Goal: Information Seeking & Learning: Learn about a topic

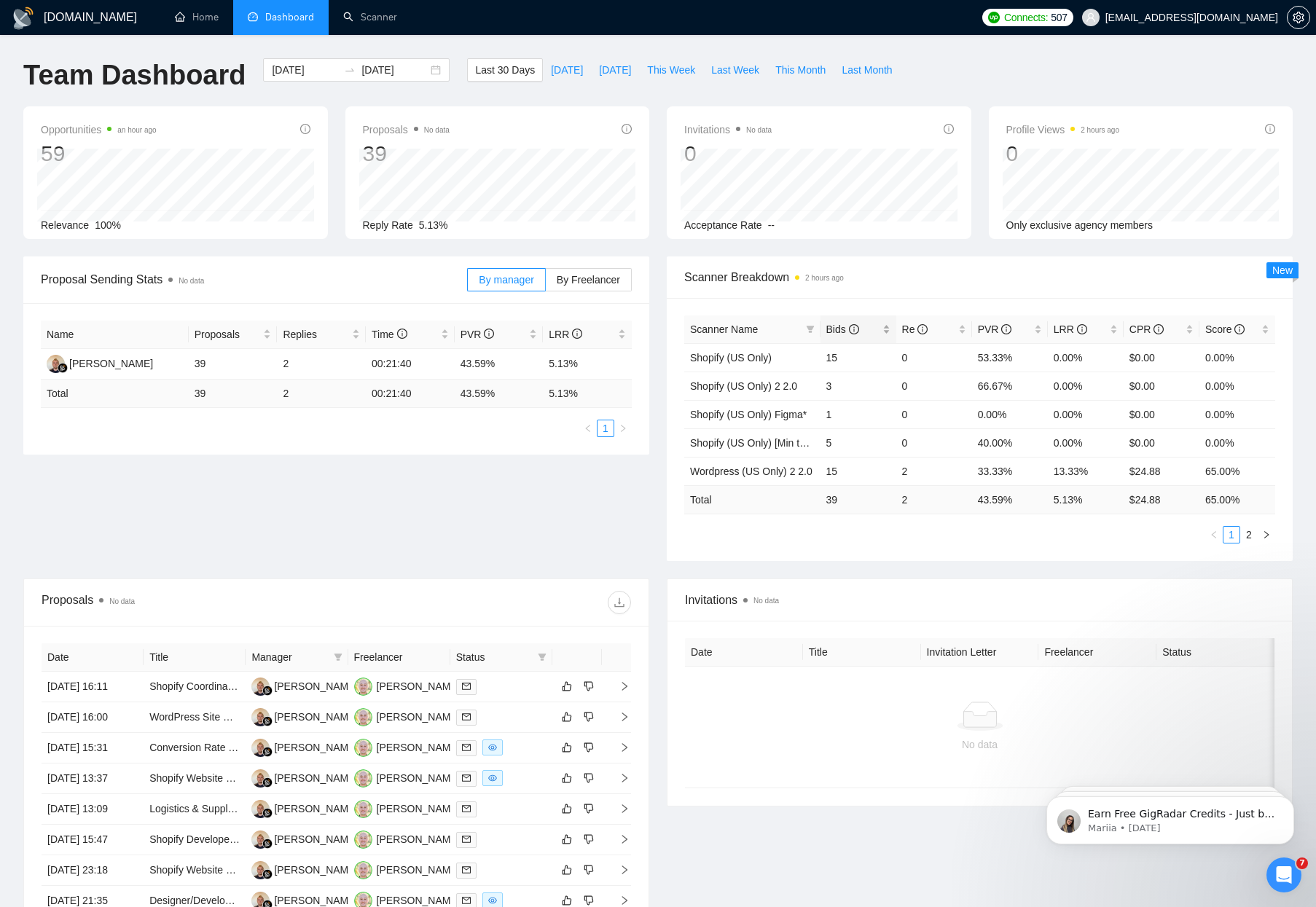
click at [844, 328] on span "Bids" at bounding box center [843, 329] width 33 height 12
click at [841, 328] on span "Bids" at bounding box center [843, 329] width 33 height 12
click at [370, 23] on link "Scanner" at bounding box center [370, 16] width 54 height 13
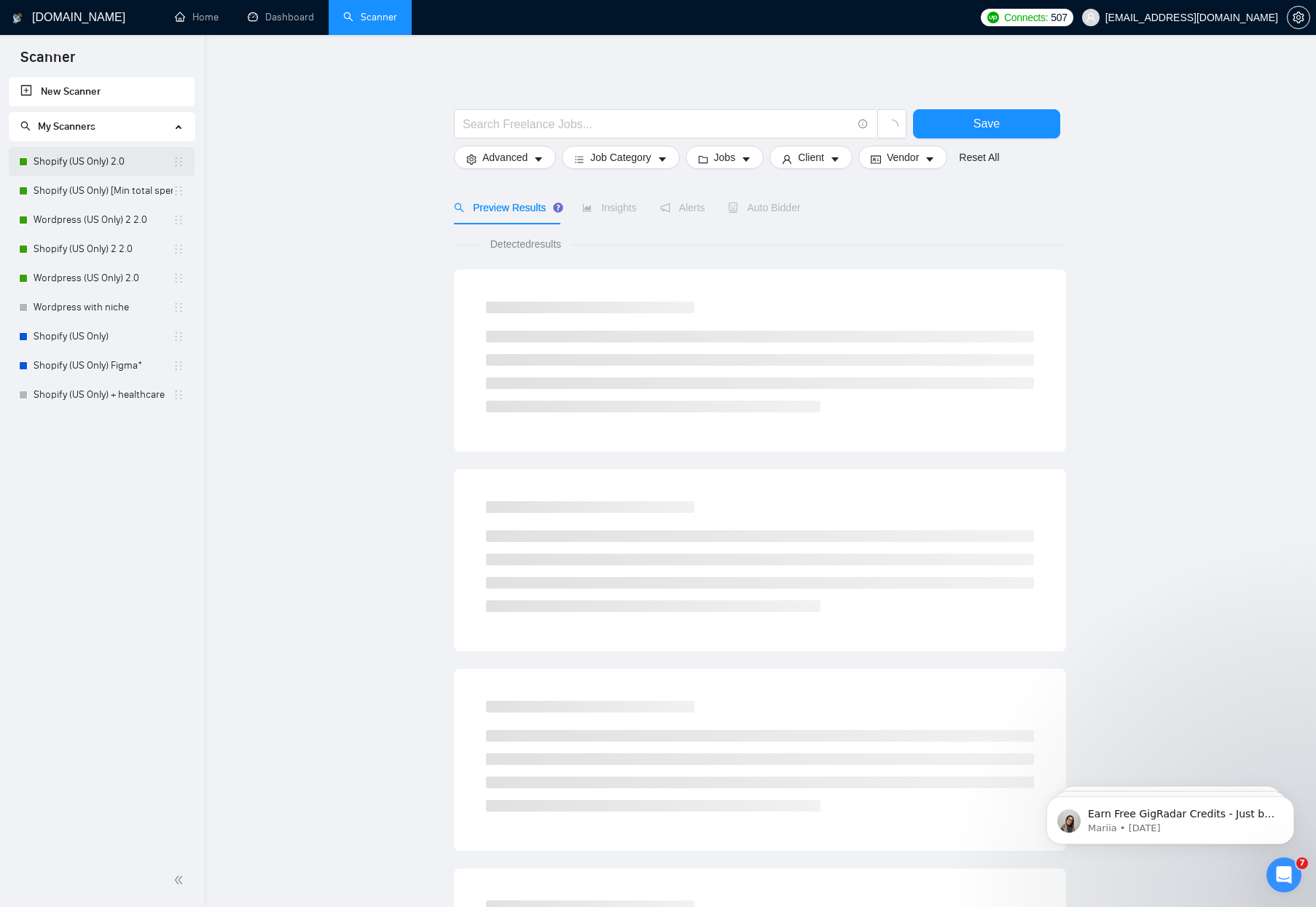
click at [71, 154] on link "Shopify (US Only) 2.0" at bounding box center [104, 162] width 140 height 29
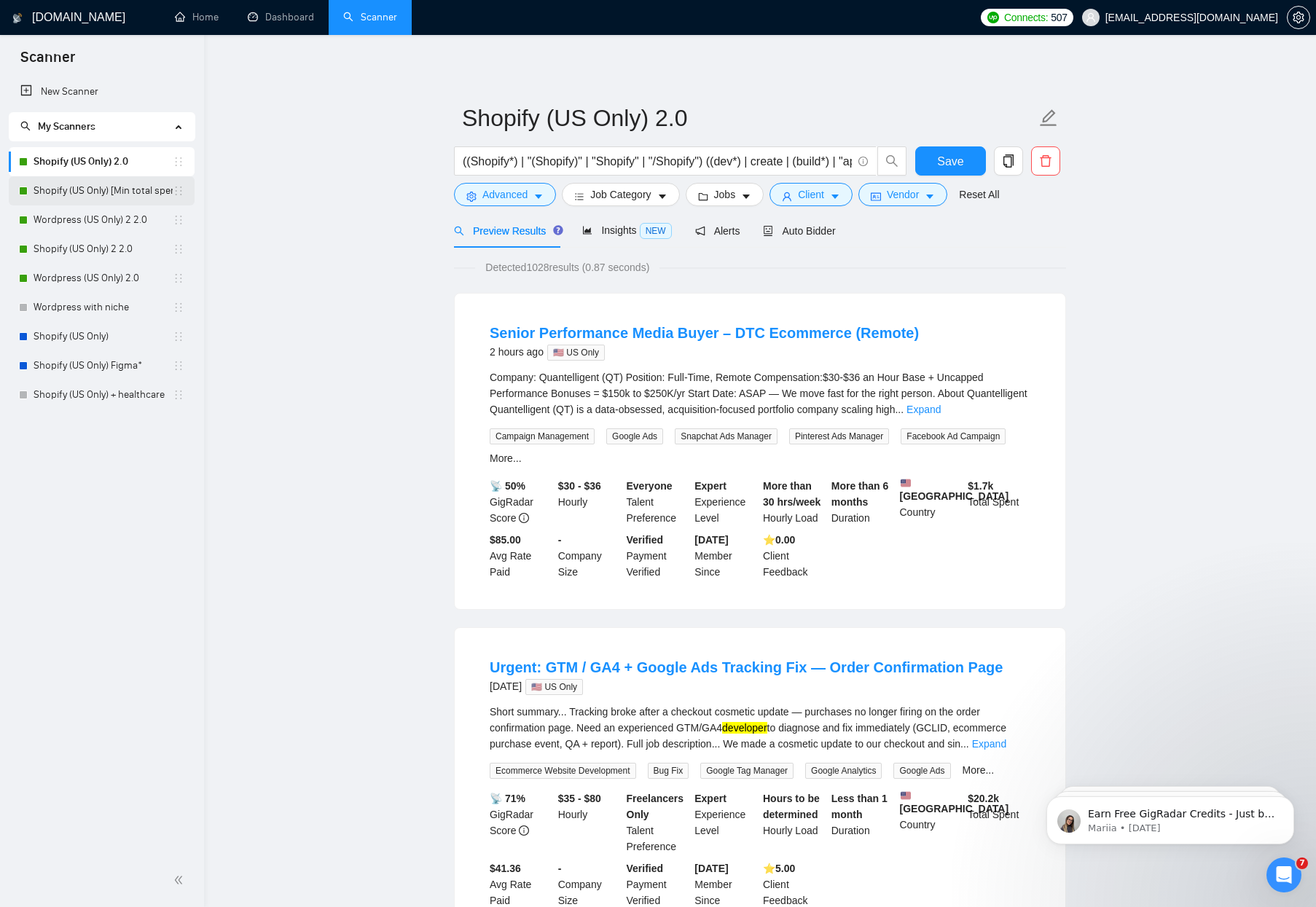
click at [92, 186] on link "Shopify (US Only) [Min total spent $10k] 2.0" at bounding box center [104, 191] width 140 height 29
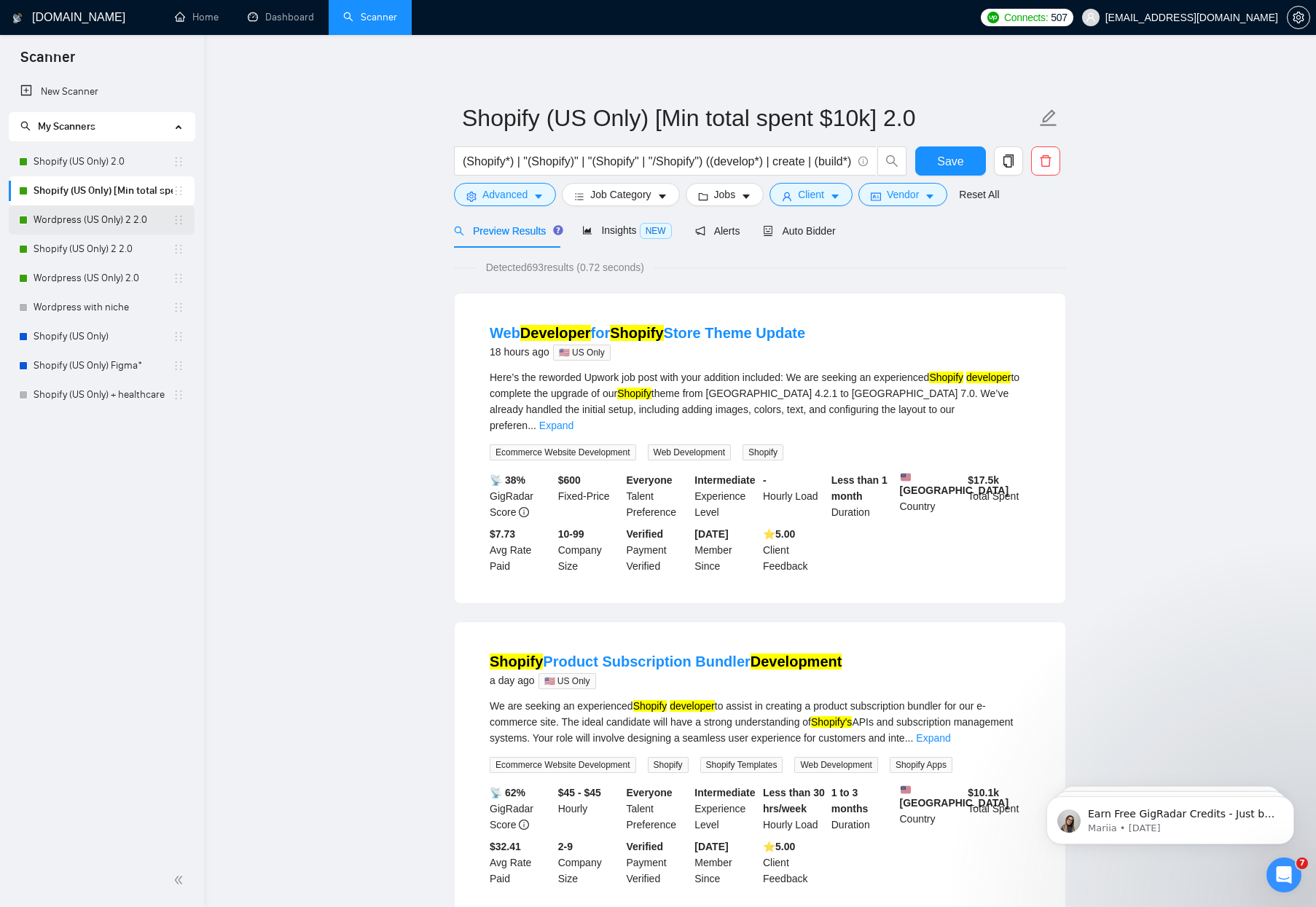
click at [67, 222] on link "Wordpress (US Only) 2 2.0" at bounding box center [104, 220] width 140 height 29
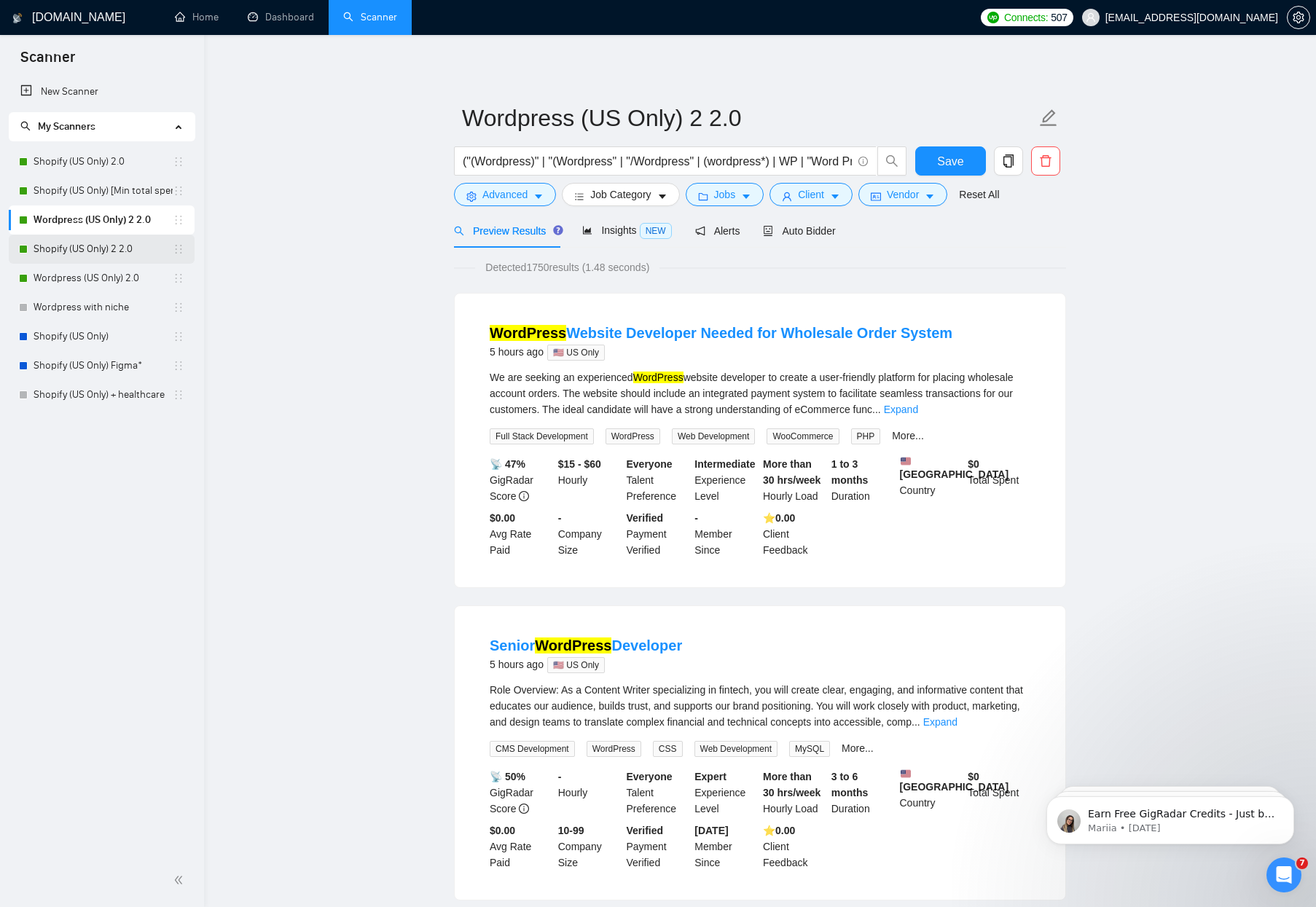
click at [63, 245] on link "Shopify (US Only) 2 2.0" at bounding box center [104, 249] width 140 height 29
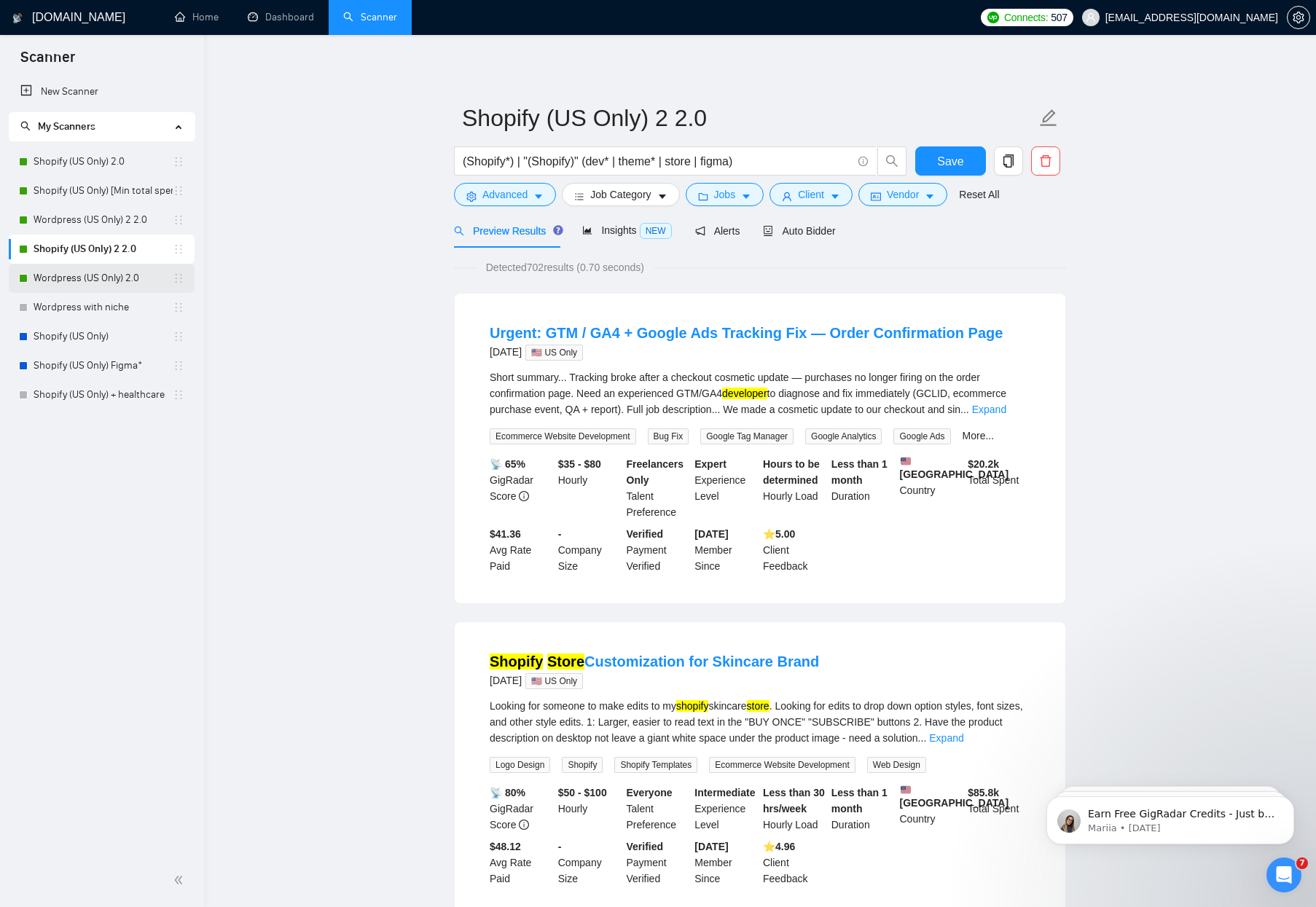
click at [80, 277] on link "Wordpress (US Only) 2.0" at bounding box center [104, 278] width 140 height 29
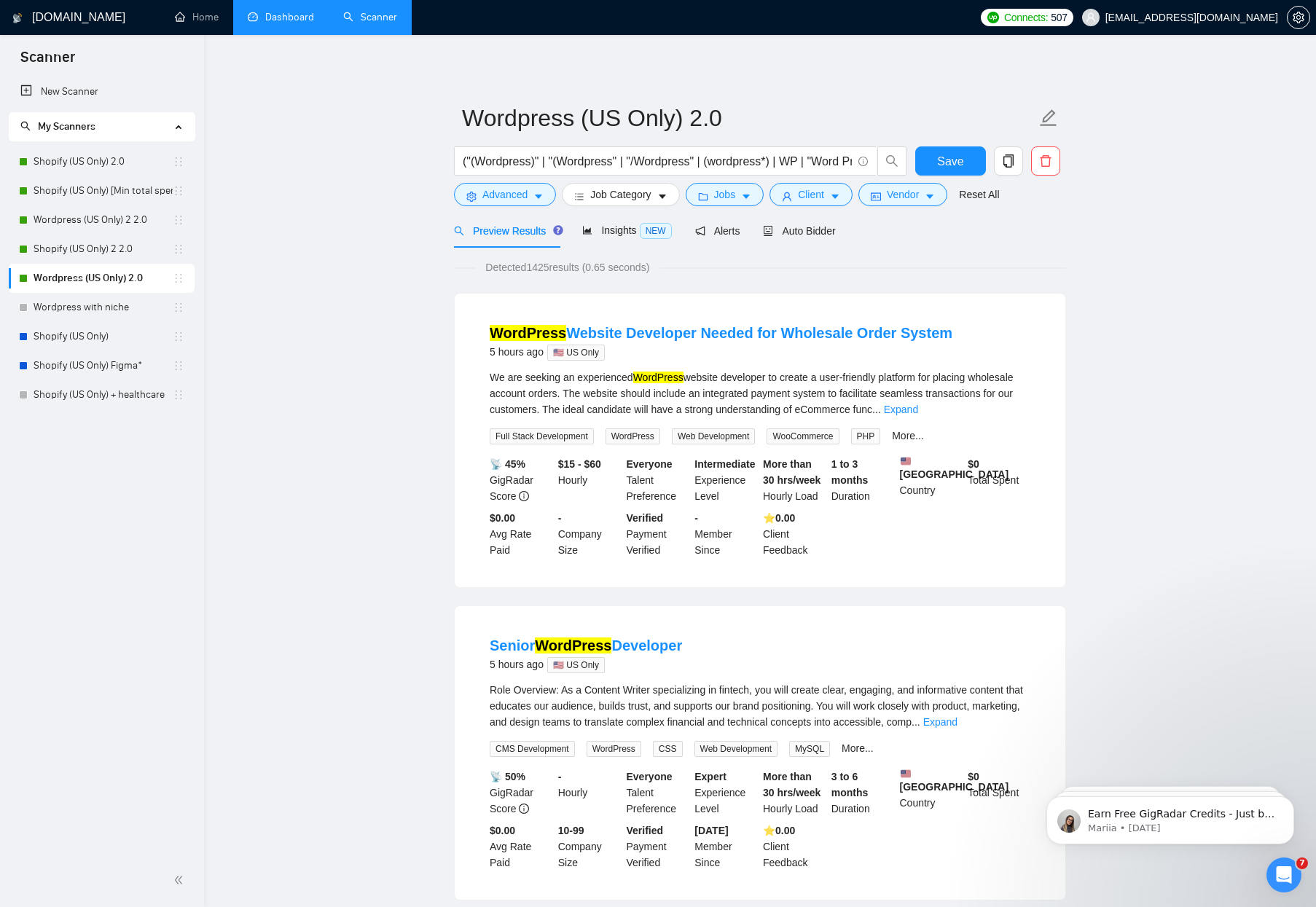
click at [273, 19] on link "Dashboard" at bounding box center [281, 16] width 66 height 13
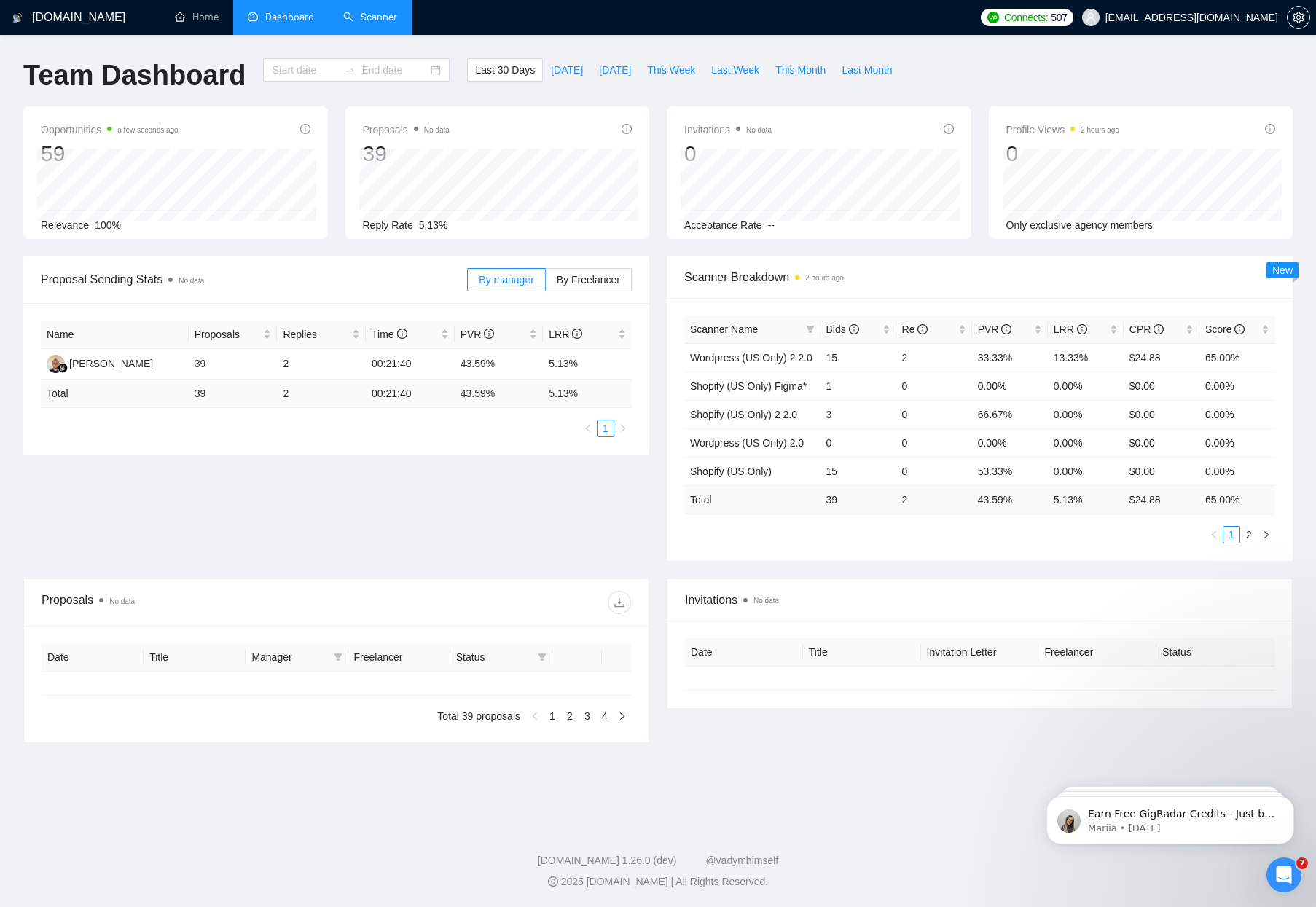
type input "[DATE]"
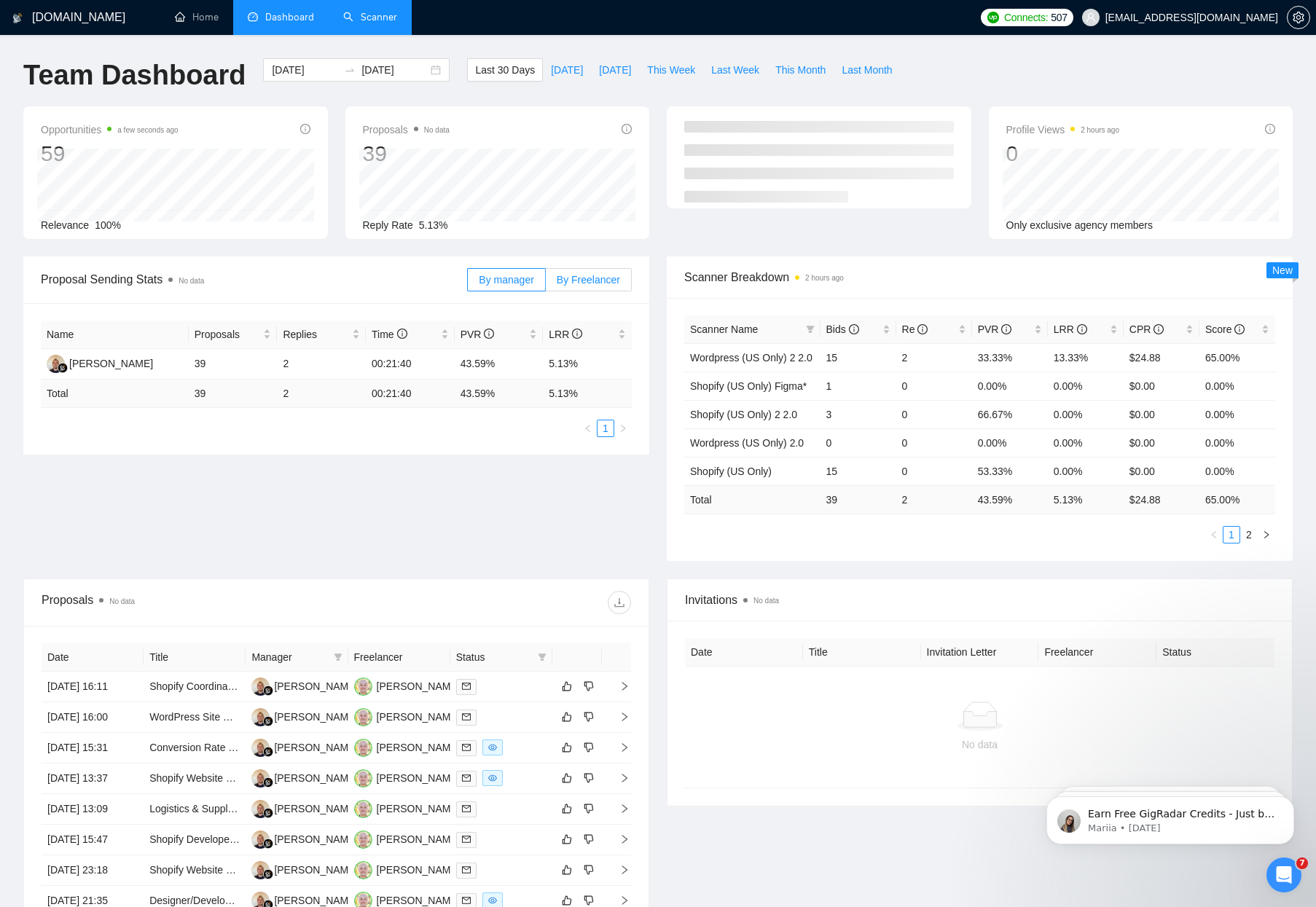
click at [565, 286] on label "By Freelancer" at bounding box center [588, 280] width 86 height 23
click at [546, 283] on input "By Freelancer" at bounding box center [546, 283] width 0 height 0
click at [507, 274] on span "By manager" at bounding box center [506, 280] width 54 height 12
click at [468, 283] on input "By manager" at bounding box center [468, 283] width 0 height 0
click at [576, 275] on span "By Freelancer" at bounding box center [587, 280] width 63 height 12
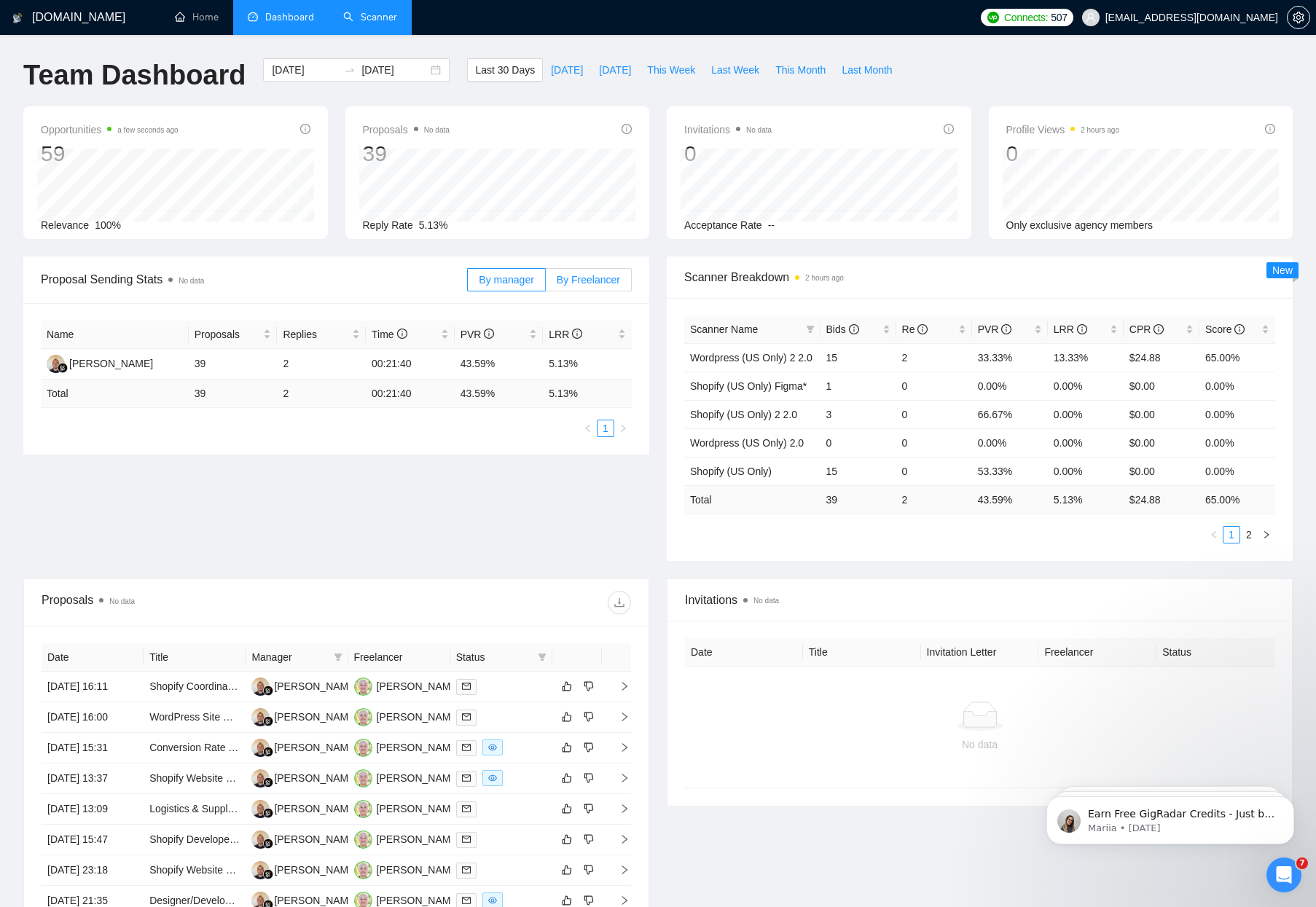
click at [546, 283] on input "By Freelancer" at bounding box center [546, 283] width 0 height 0
click at [770, 43] on div "[DOMAIN_NAME] Home Dashboard Scanner Connects: 507 [EMAIL_ADDRESS][DOMAIN_NAME]…" at bounding box center [658, 578] width 1316 height 1155
